Goal: Task Accomplishment & Management: Complete application form

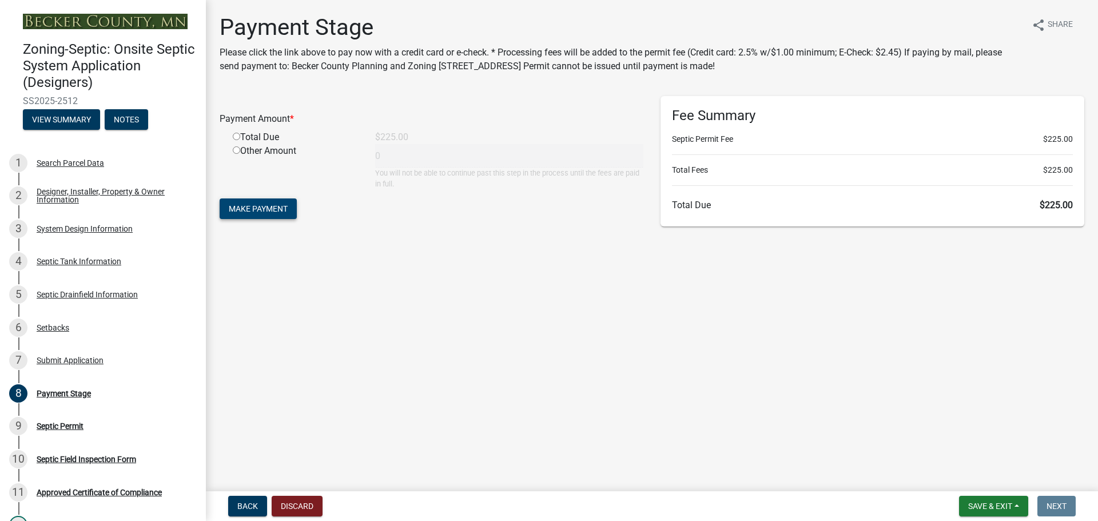
click at [252, 210] on span "Make Payment" at bounding box center [258, 208] width 59 height 9
click at [235, 149] on input "radio" at bounding box center [236, 149] width 7 height 7
radio input "true"
type input "225"
click at [253, 208] on span "Make Payment" at bounding box center [258, 208] width 59 height 9
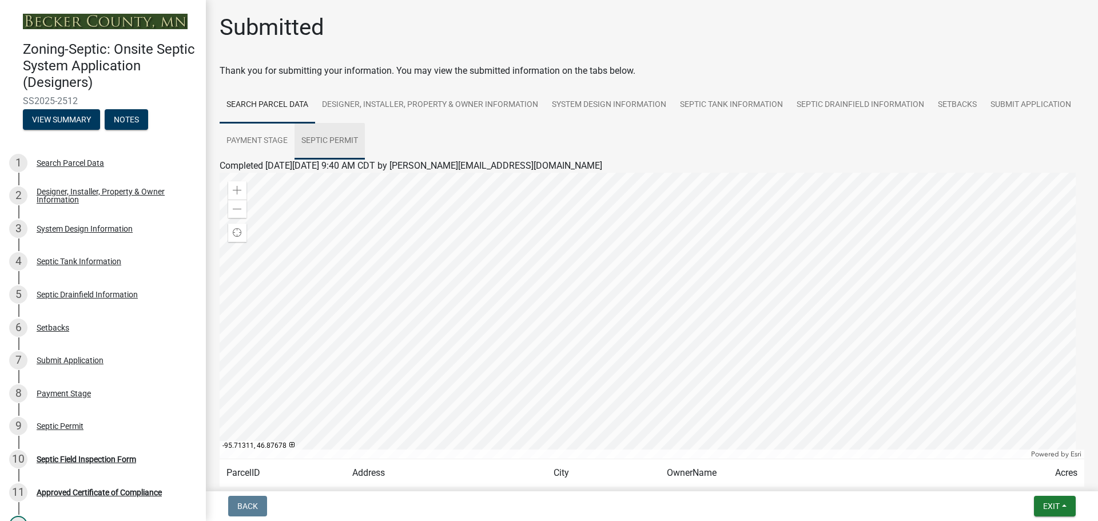
click at [365, 140] on link "Septic Permit" at bounding box center [330, 141] width 70 height 37
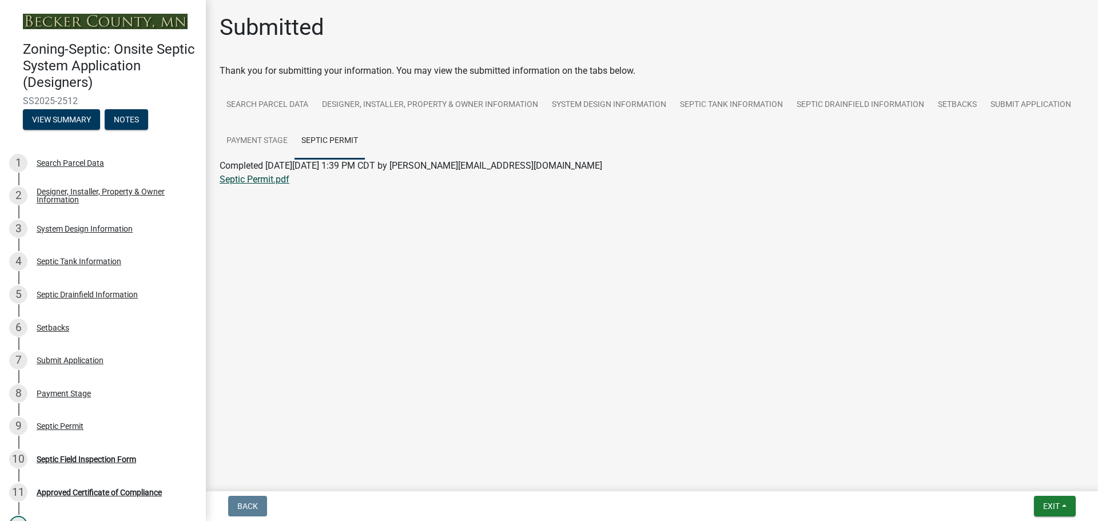
click at [261, 182] on link "Septic Permit.pdf" at bounding box center [255, 179] width 70 height 11
